Goal: Information Seeking & Learning: Learn about a topic

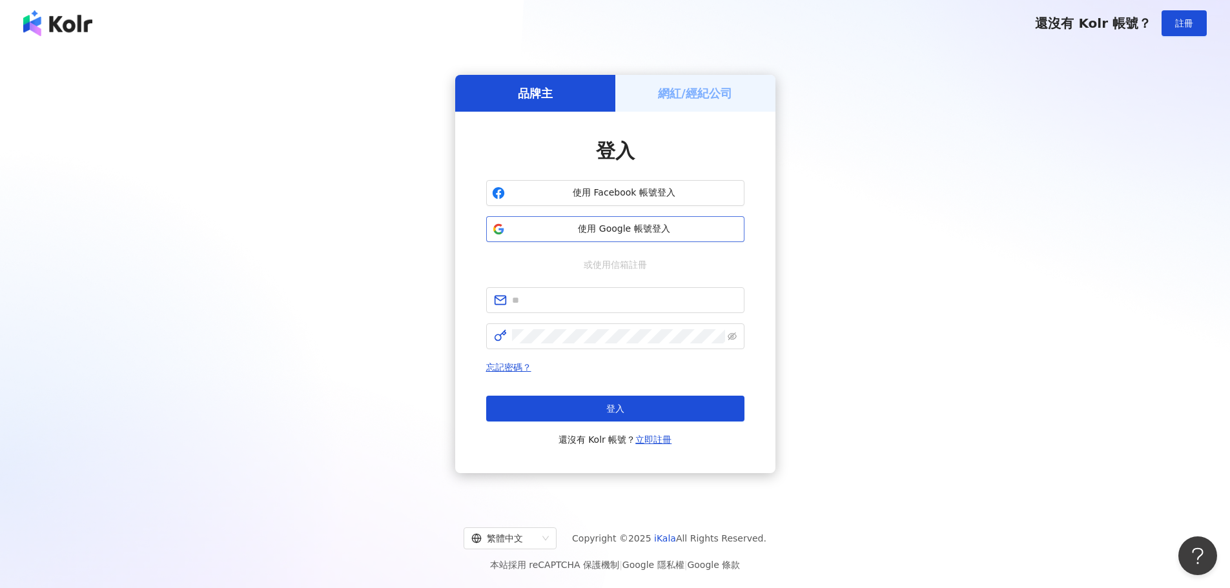
click at [586, 228] on span "使用 Google 帳號登入" at bounding box center [624, 229] width 229 height 13
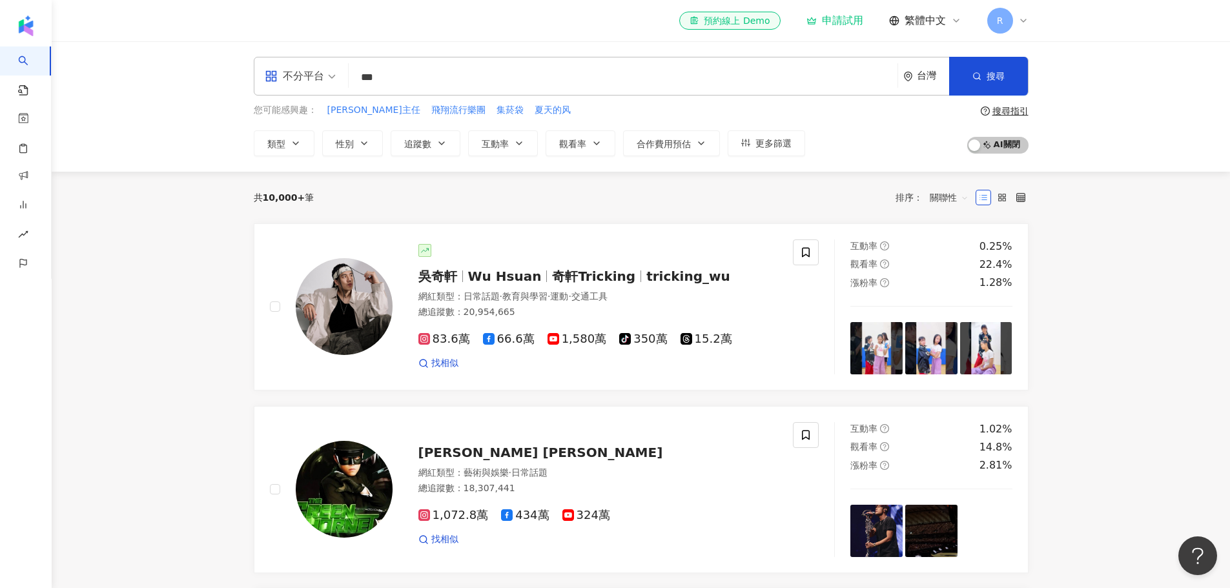
type input "***"
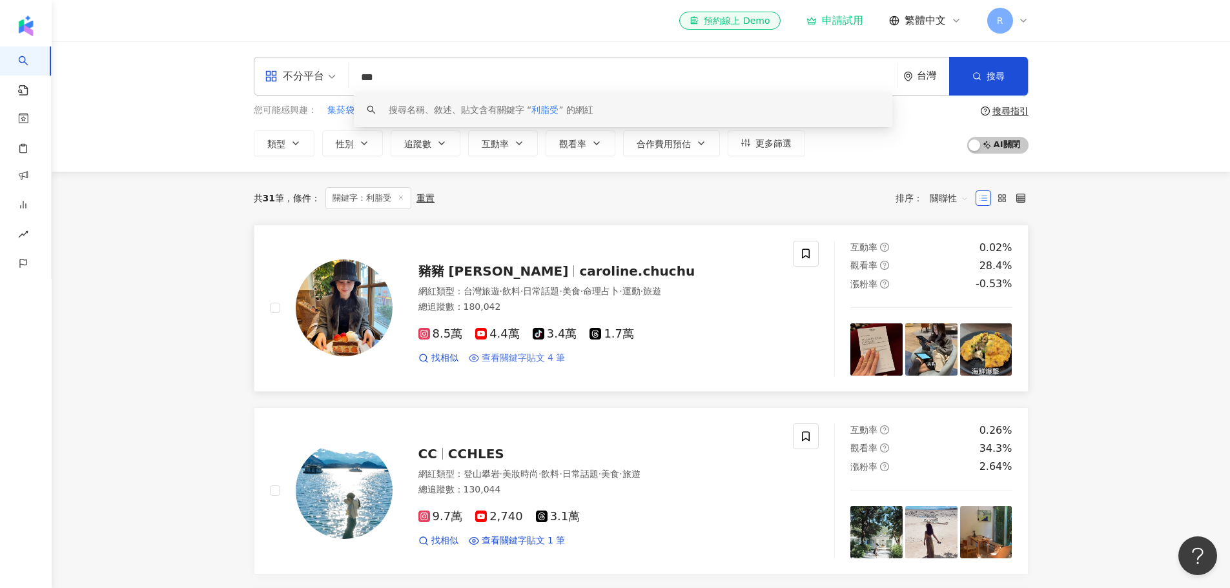
click at [535, 360] on span "查看關鍵字貼文 4 筆" at bounding box center [524, 358] width 84 height 13
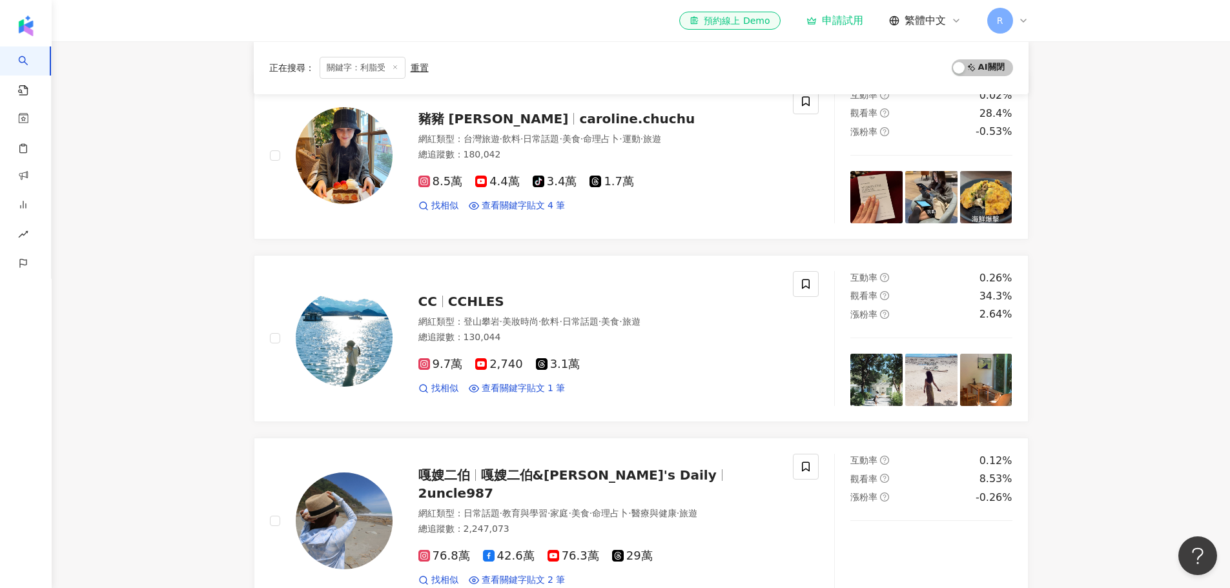
scroll to position [258, 0]
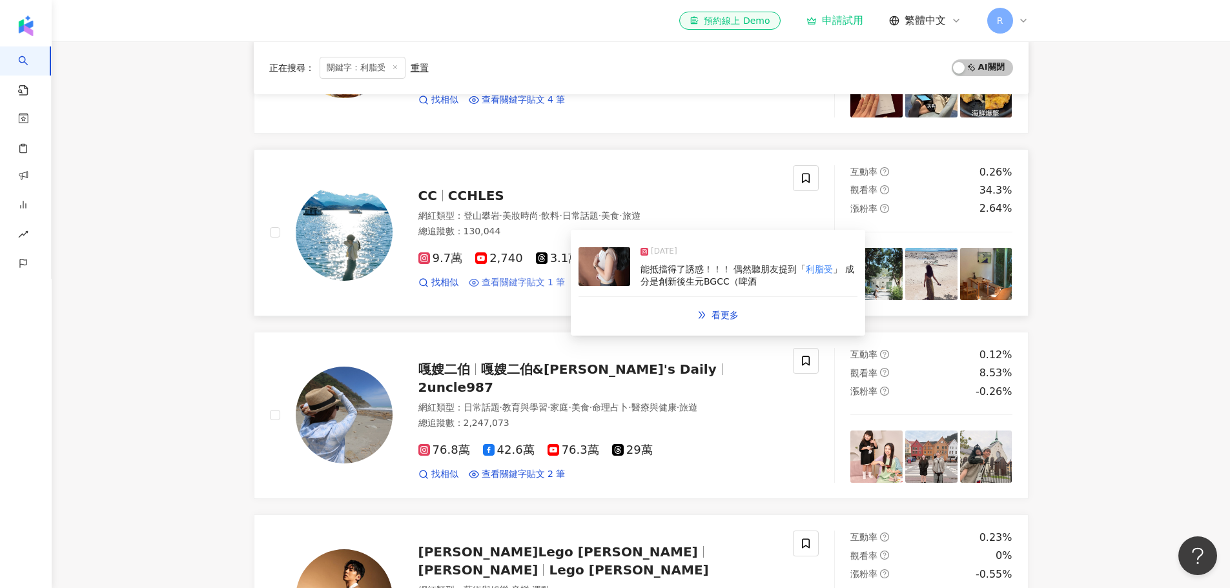
click at [513, 285] on span "查看關鍵字貼文 1 筆" at bounding box center [524, 282] width 84 height 13
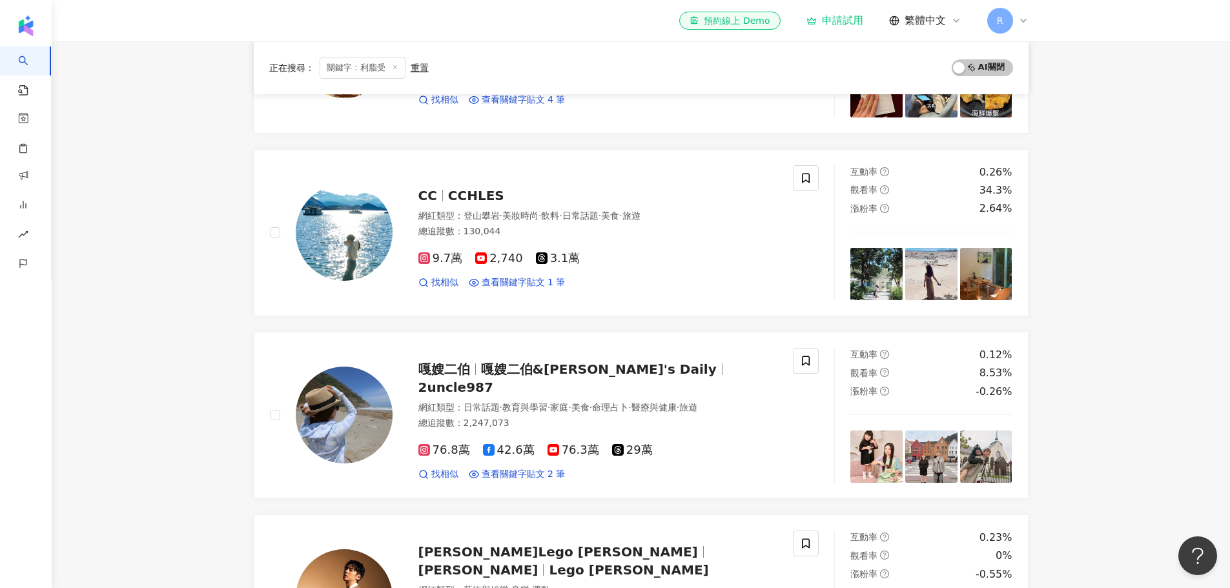
click at [210, 402] on main "不分平台 *** 台灣 搜尋 keyword 搜尋名稱、敘述、貼文含有關鍵字 “ 利脂受 ” 的網紅 您可能感興趣： 集菸袋 夏天的风 ShauntheShe…" at bounding box center [641, 447] width 1178 height 1329
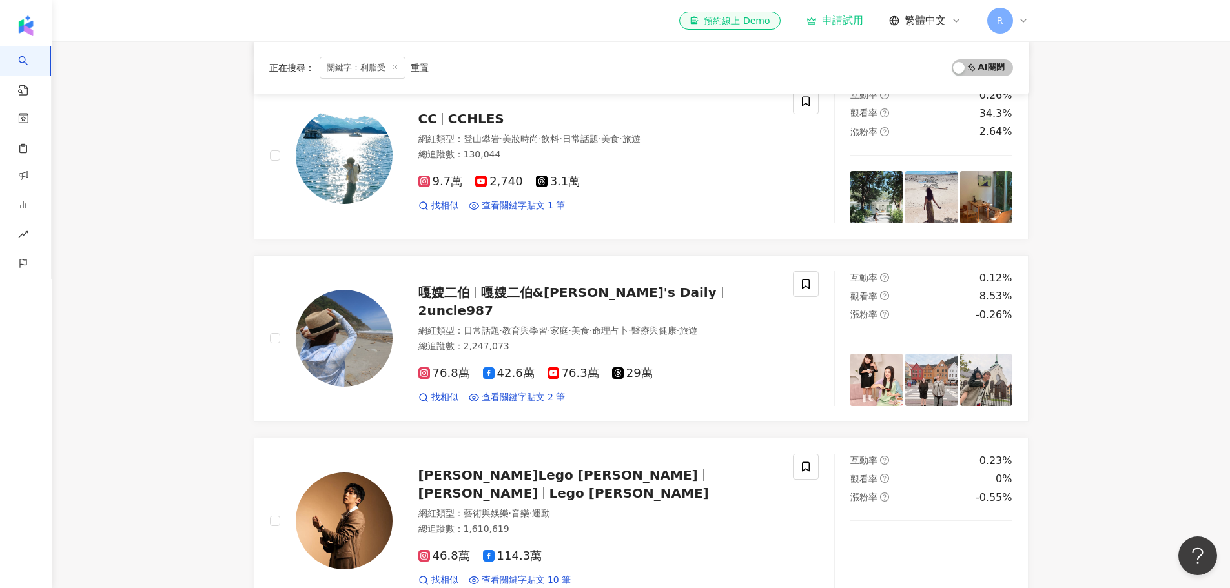
scroll to position [452, 0]
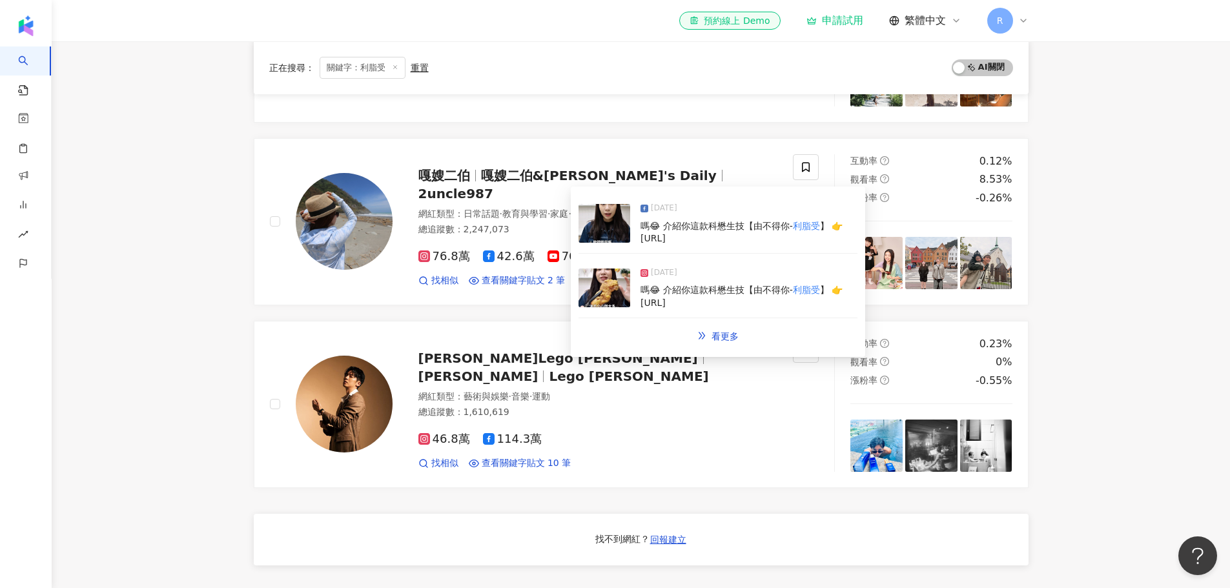
click at [652, 217] on div "2025/3/4" at bounding box center [749, 211] width 217 height 18
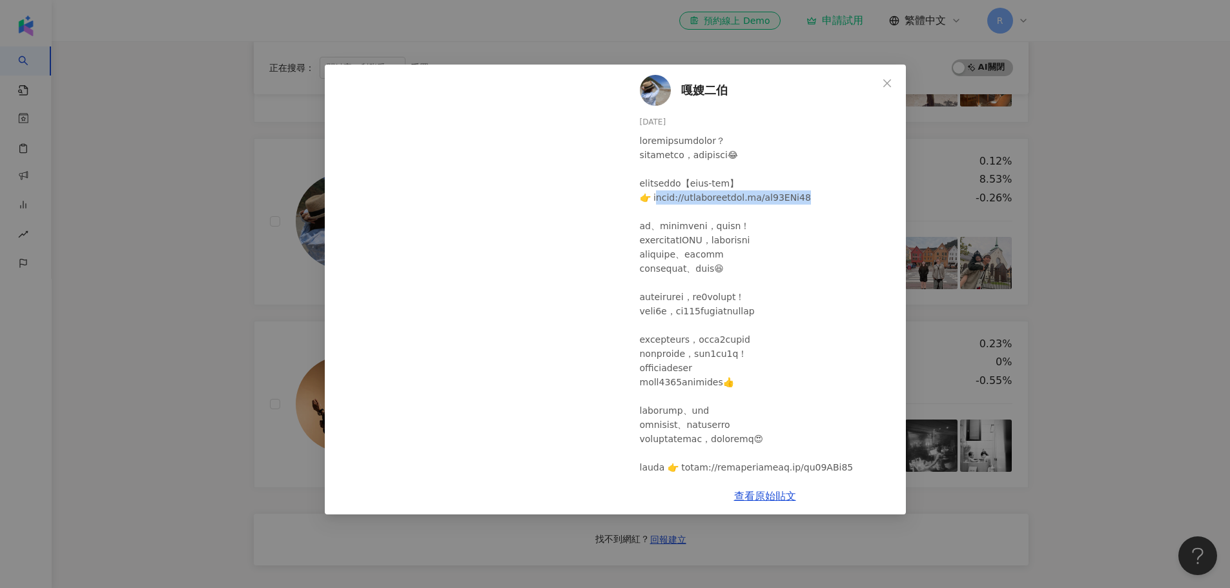
drag, startPoint x: 816, startPoint y: 198, endPoint x: 655, endPoint y: 199, distance: 160.1
click at [655, 199] on div at bounding box center [768, 354] width 256 height 440
click at [772, 497] on link "查看原始貼文" at bounding box center [765, 496] width 62 height 12
click at [85, 378] on div "嘎嫂二伯 2025/3/4 759 15 查看原始貼文" at bounding box center [615, 294] width 1230 height 588
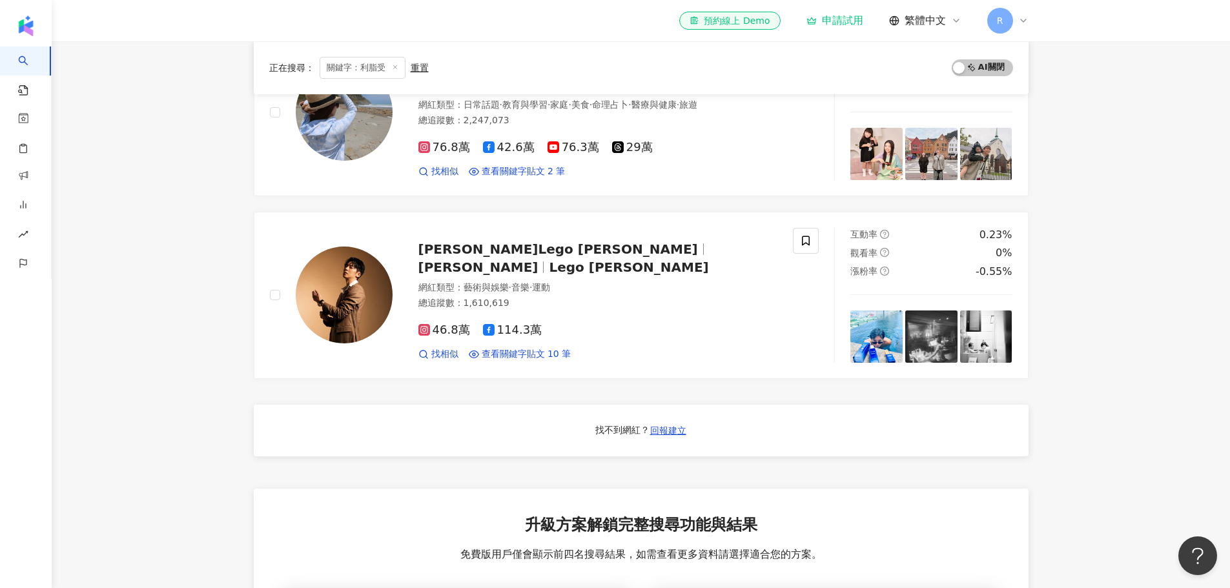
scroll to position [581, 0]
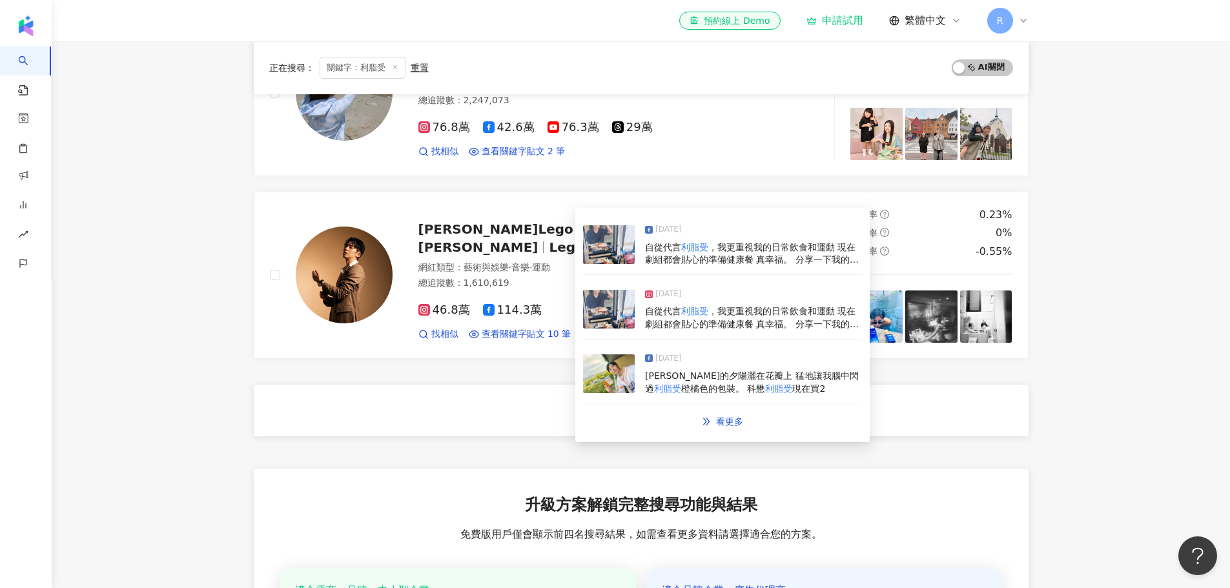
click at [618, 248] on img at bounding box center [609, 244] width 52 height 39
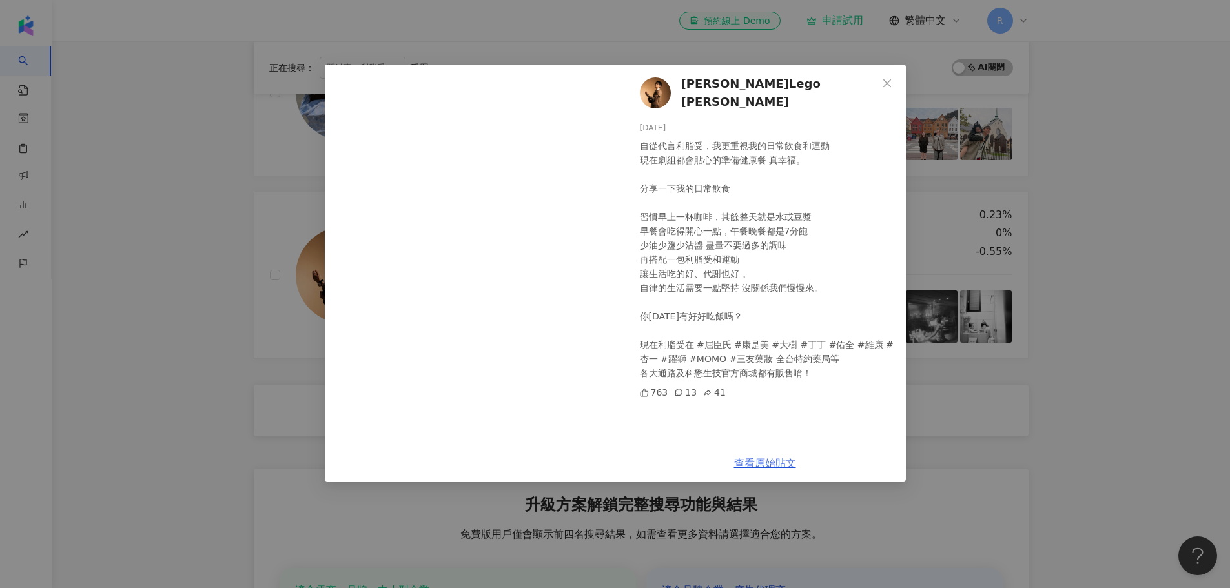
click at [759, 457] on link "查看原始貼文" at bounding box center [765, 463] width 62 height 12
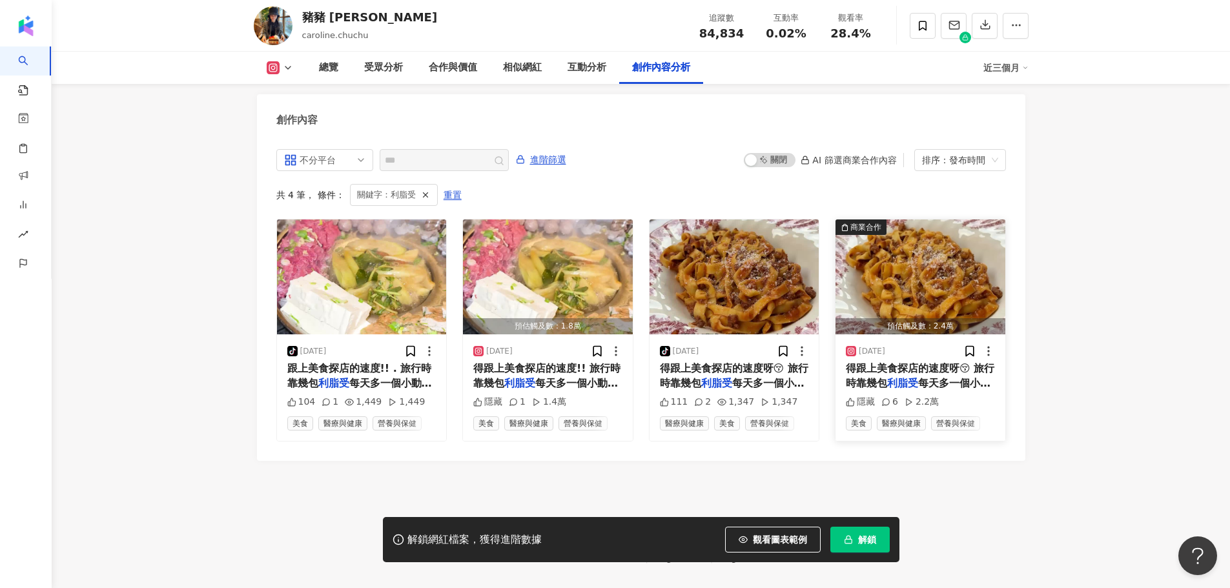
click at [921, 351] on div "2025/6/26 得跟上美食探店的速度呀😚 旅行時靠幾包 利脂受 每天多一個小動作就能正常上廁所� 隱藏 6 2.2萬 美食 醫療與健康 營養與保健" at bounding box center [921, 387] width 170 height 106
click at [915, 377] on mark "利脂受" at bounding box center [902, 383] width 31 height 12
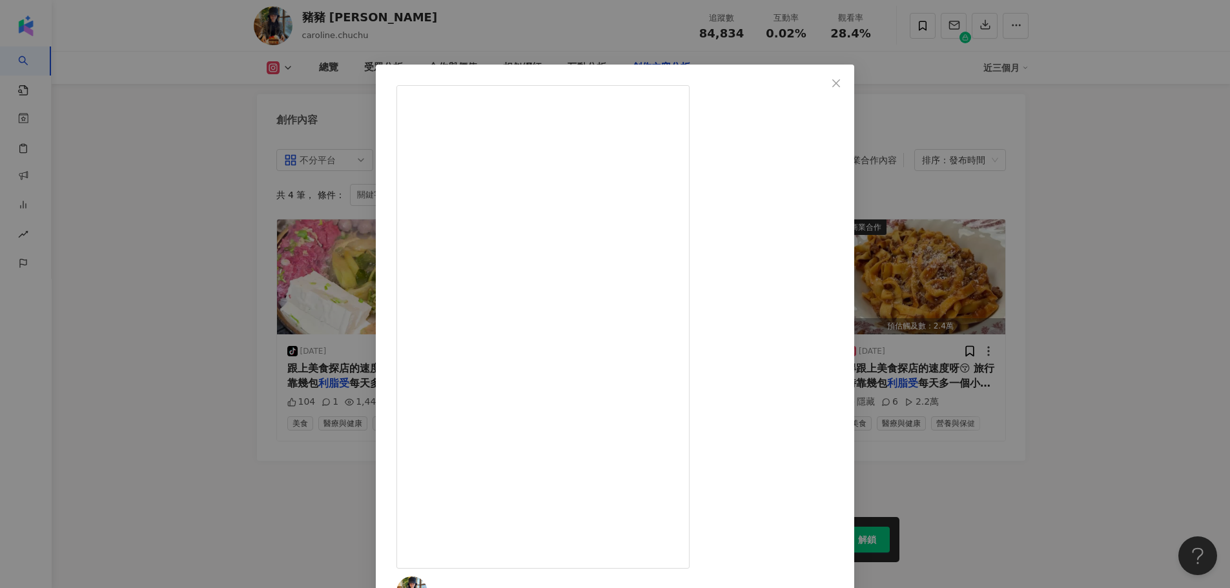
drag, startPoint x: 805, startPoint y: 312, endPoint x: 656, endPoint y: 312, distance: 149.2
click at [841, 86] on icon "close" at bounding box center [836, 83] width 10 height 10
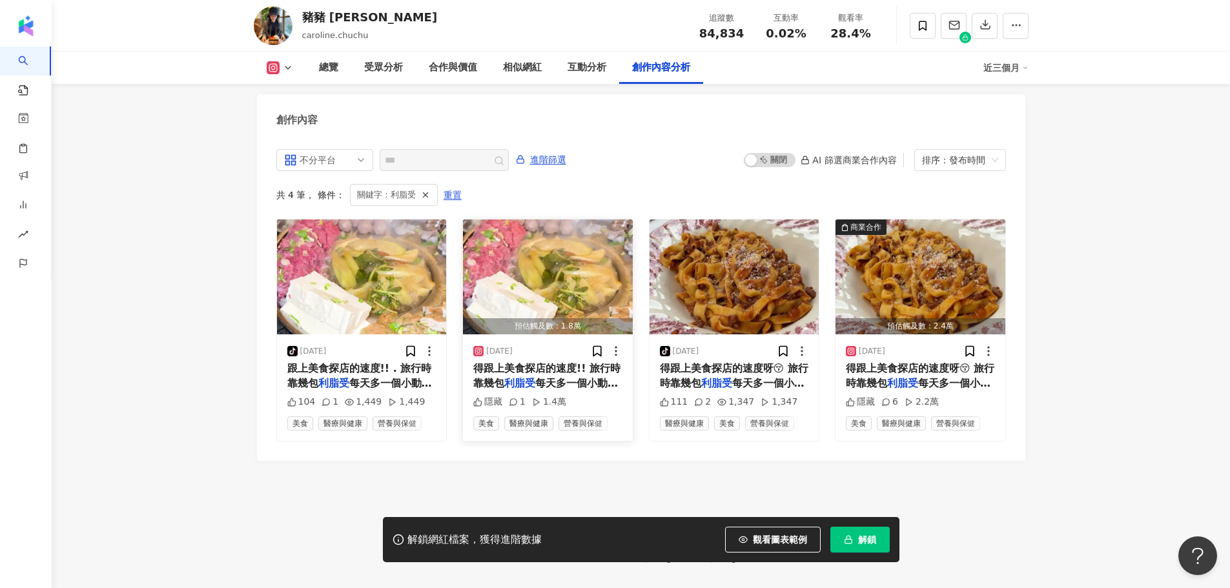
click at [544, 362] on span "得跟上美食探店的速度!! 旅行時靠幾包" at bounding box center [546, 375] width 147 height 26
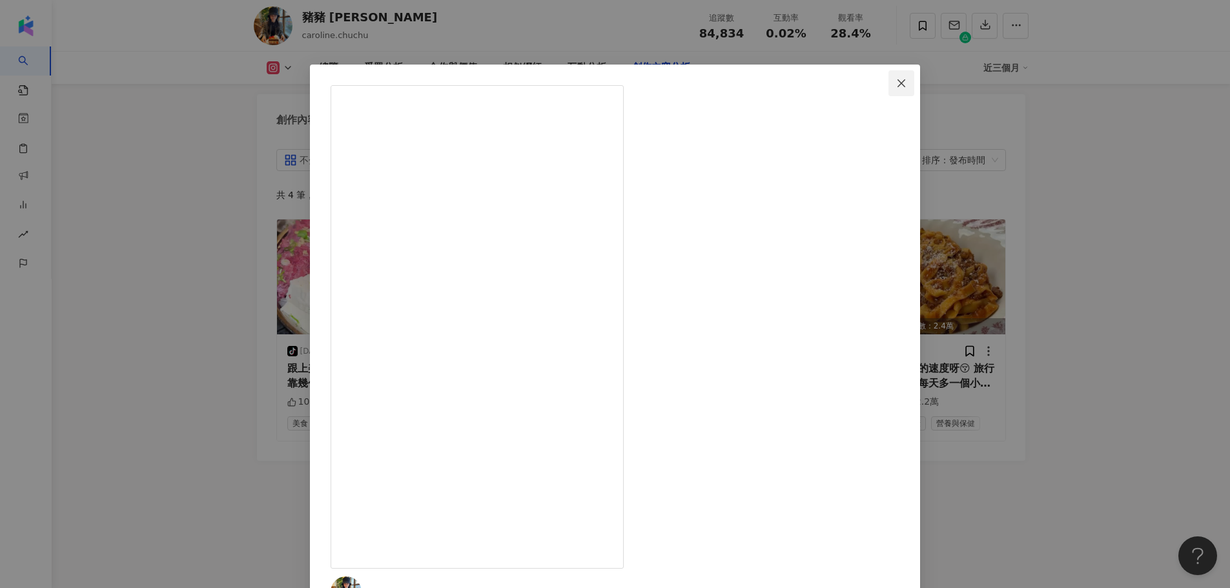
click at [896, 81] on icon "close" at bounding box center [901, 83] width 10 height 10
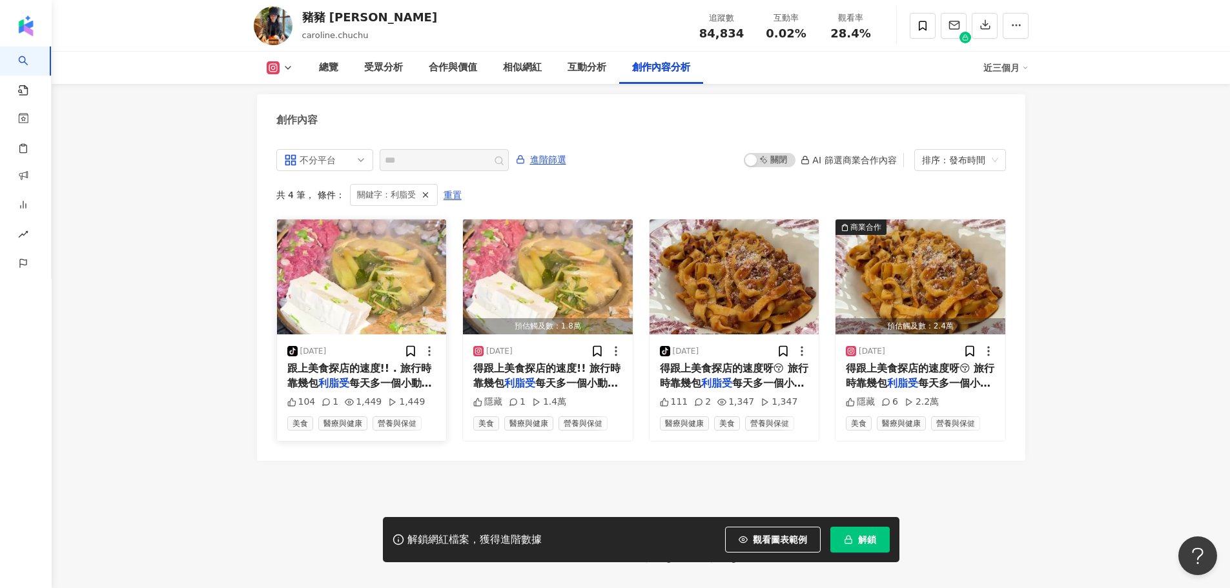
click at [369, 377] on span "每天多一個小動作就能正常上廁所�" at bounding box center [359, 390] width 145 height 26
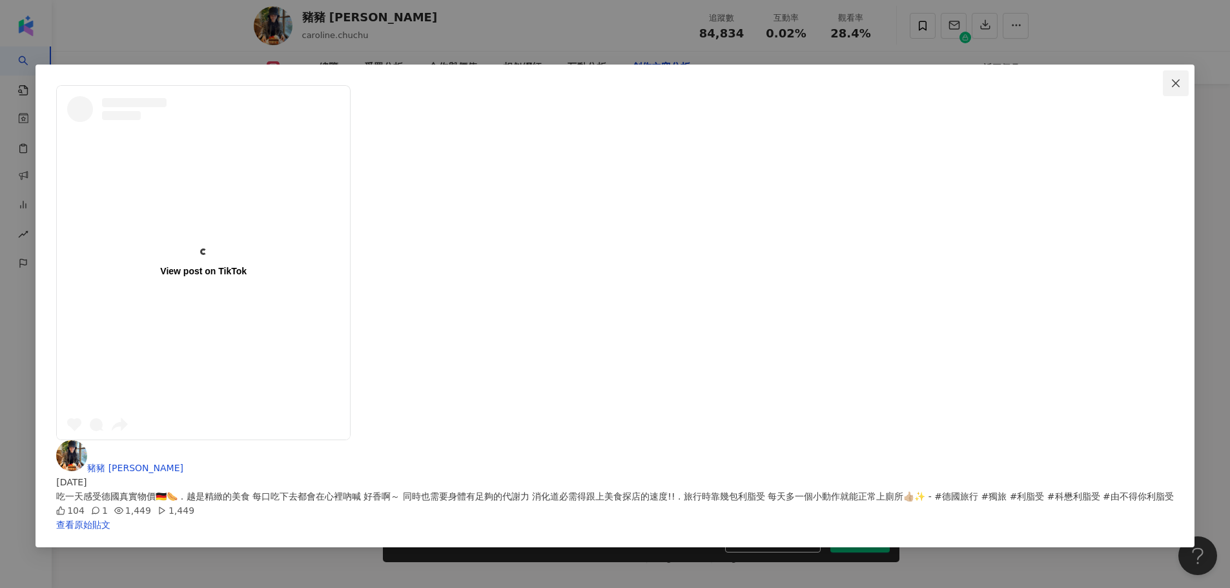
click at [1171, 80] on icon "close" at bounding box center [1176, 83] width 10 height 10
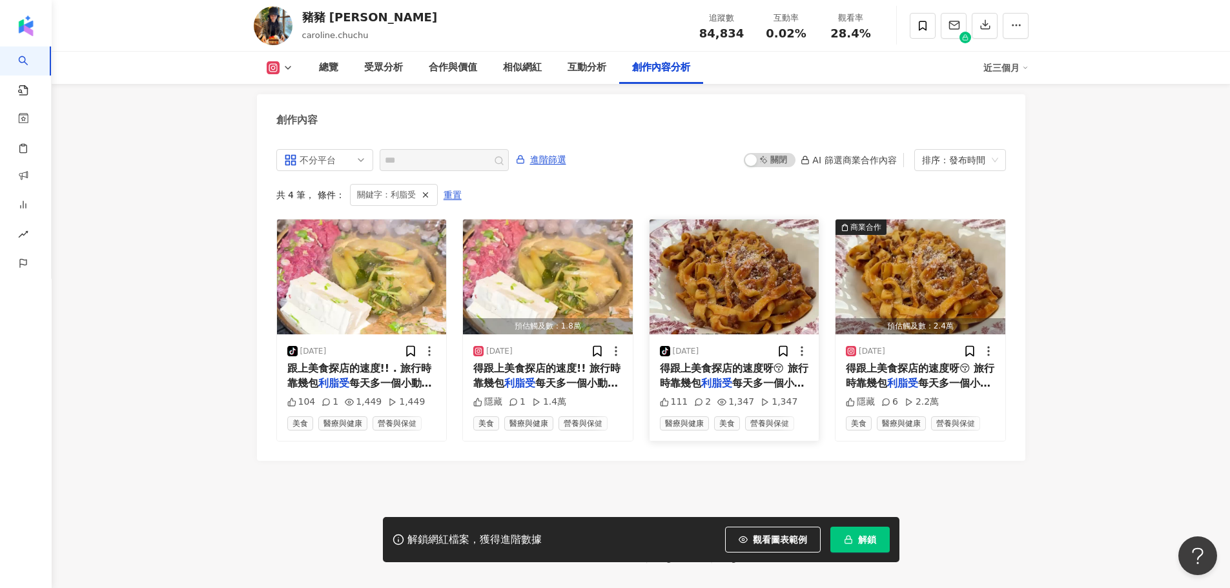
click at [724, 377] on mark "利脂受" at bounding box center [716, 383] width 31 height 12
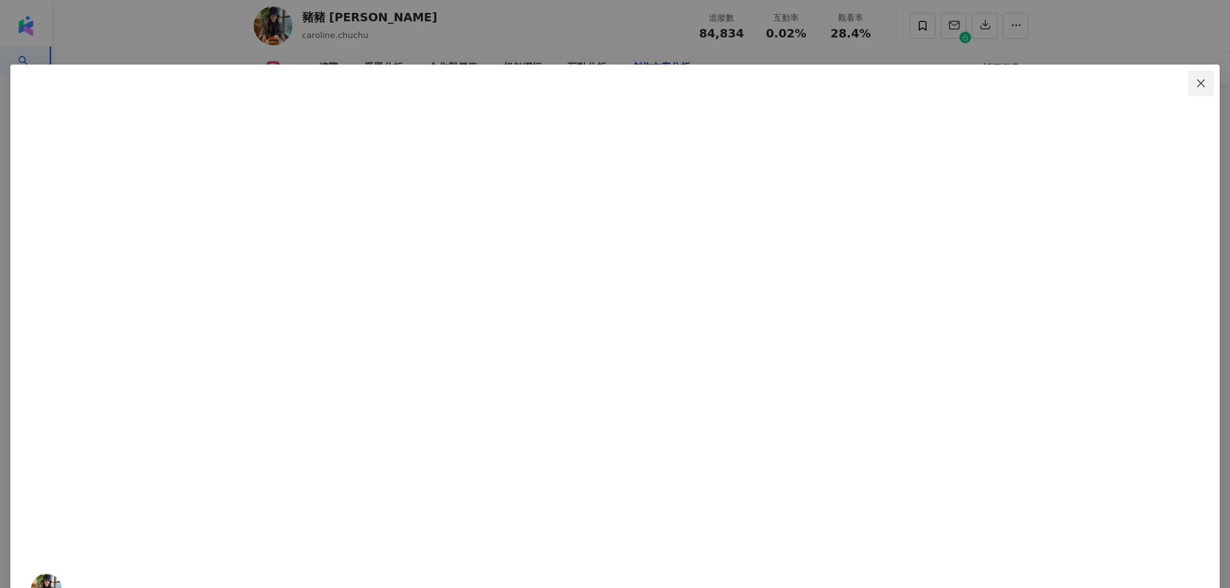
click at [1196, 79] on icon "close" at bounding box center [1201, 83] width 10 height 10
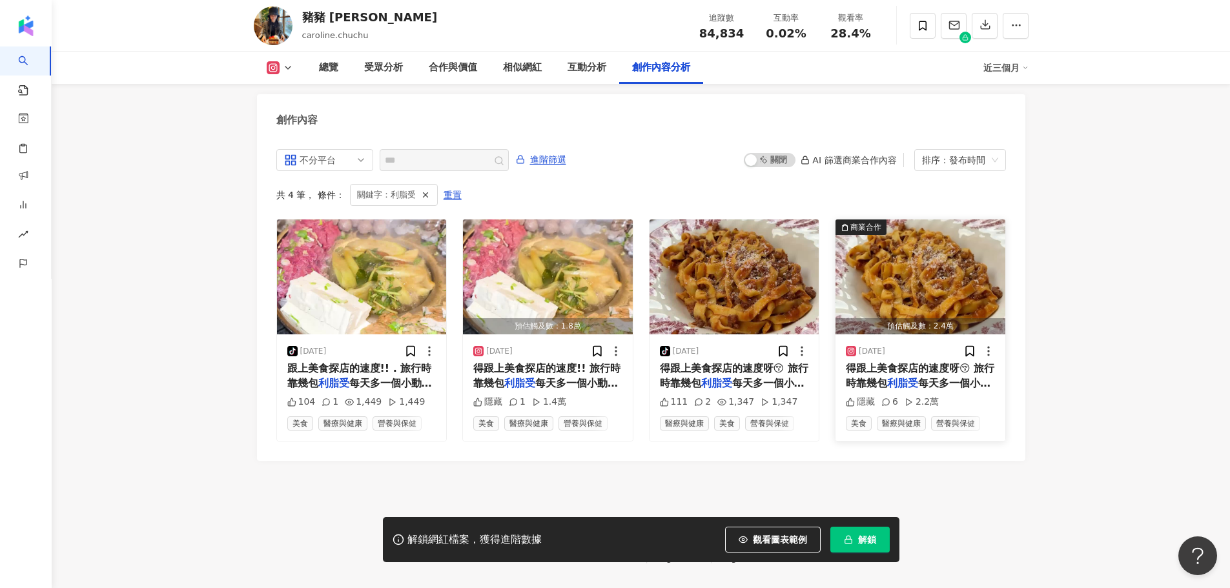
click at [899, 362] on span "得跟上美食探店的速度呀😚 旅行時靠幾包" at bounding box center [920, 375] width 149 height 26
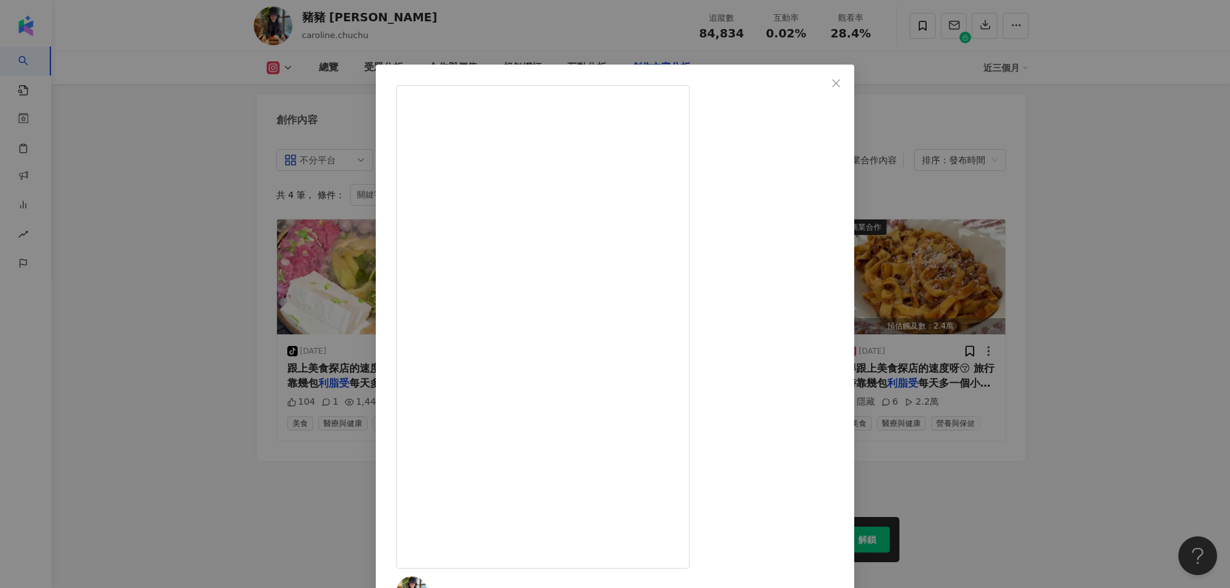
click at [154, 327] on div "豬豬 Caroline 2025/6/26 來一趟義大利專治嘴饞🇮🇹🍝🍨😋 越是精緻的美食 每口吃下去都會在心裡吶喊真～香～ 同時也需要足夠的代謝力來支援 消…" at bounding box center [615, 294] width 1230 height 588
